Goal: Information Seeking & Learning: Understand process/instructions

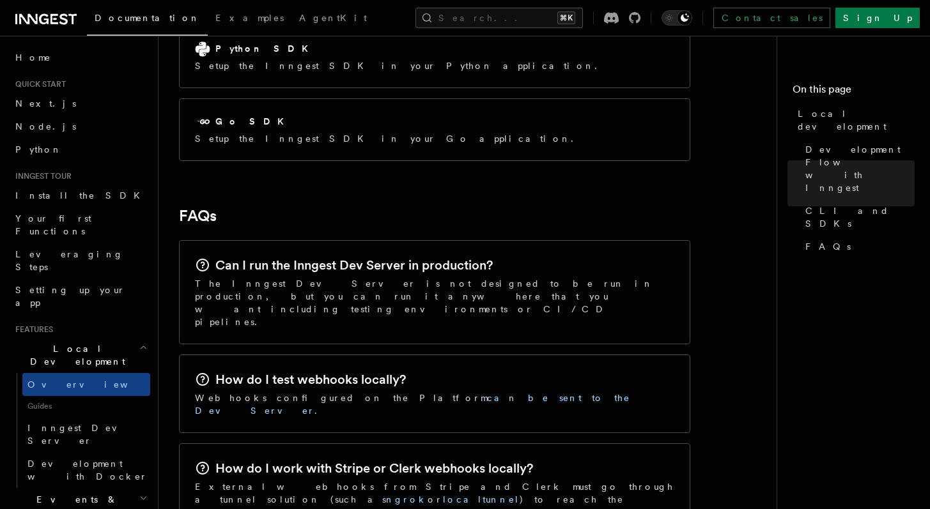
scroll to position [2112, 0]
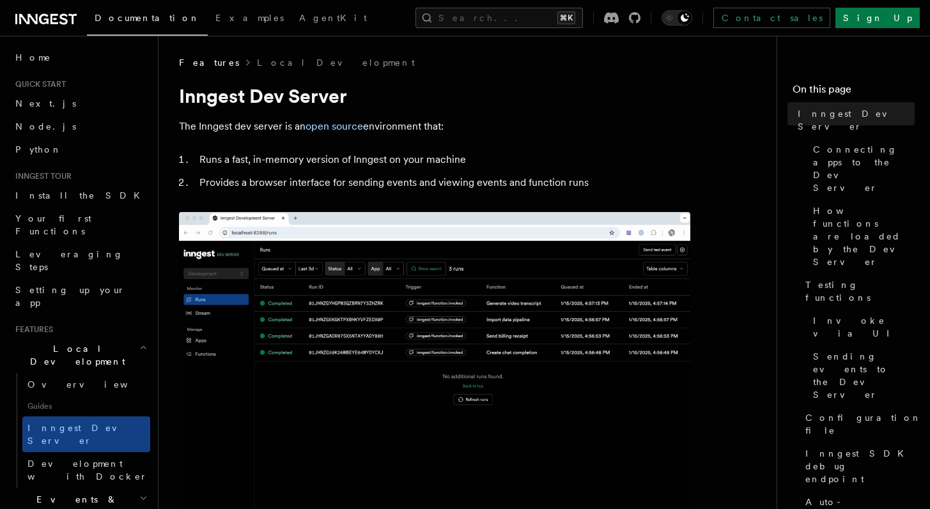
drag, startPoint x: 268, startPoint y: 349, endPoint x: 199, endPoint y: 349, distance: 69.6
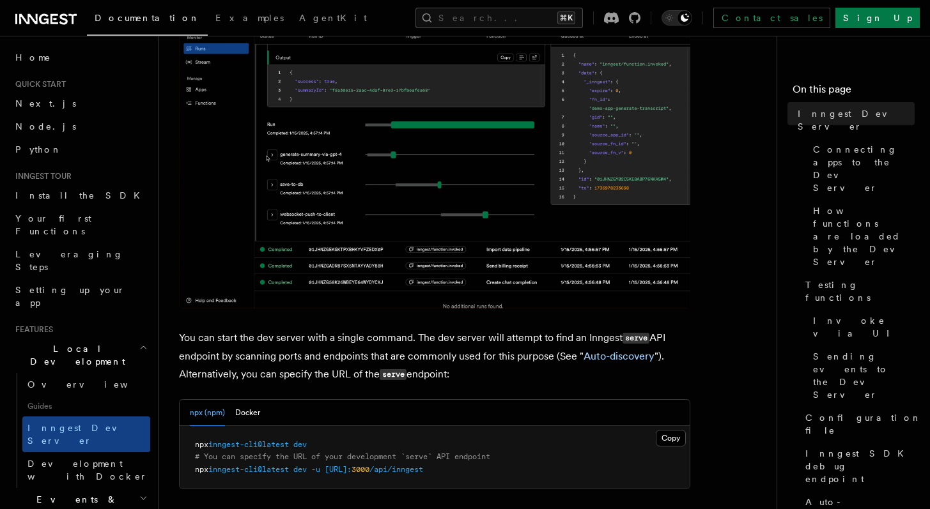
scroll to position [443, 0]
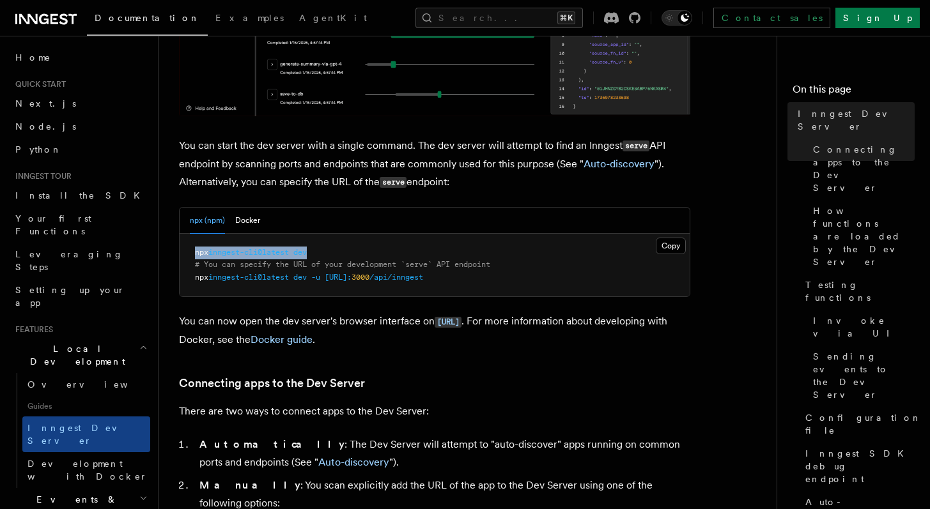
drag, startPoint x: 316, startPoint y: 257, endPoint x: 197, endPoint y: 250, distance: 119.1
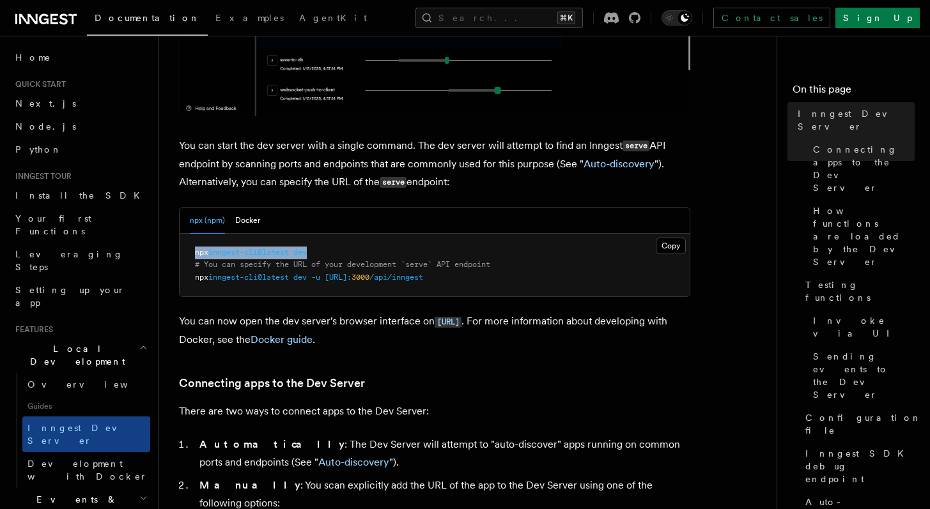
click at [197, 250] on pre "npx inngest-cli@latest dev # You can specify the URL of your development `serve…" at bounding box center [435, 265] width 510 height 63
copy span "npx inngest-cli@latest dev"
